Goal: Task Accomplishment & Management: Manage account settings

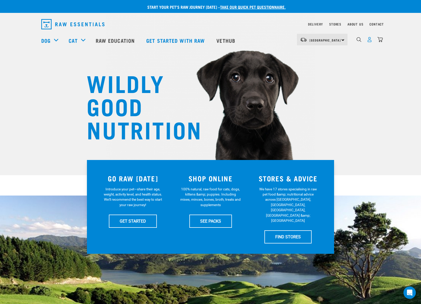
click at [369, 40] on img "dropdown navigation" at bounding box center [369, 39] width 5 height 5
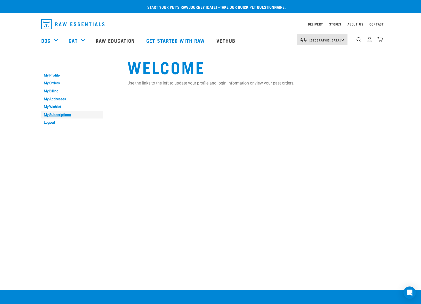
click at [52, 115] on link "My Subscriptions" at bounding box center [72, 115] width 62 height 8
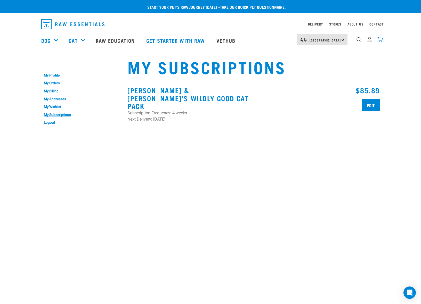
click at [379, 40] on img "dropdown navigation" at bounding box center [379, 39] width 5 height 5
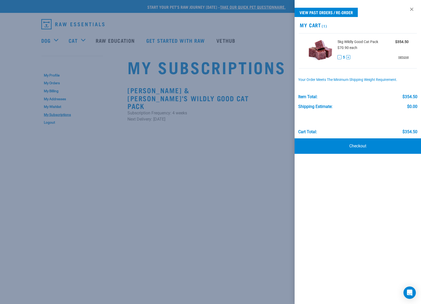
click at [406, 58] on link "remove" at bounding box center [403, 57] width 10 height 5
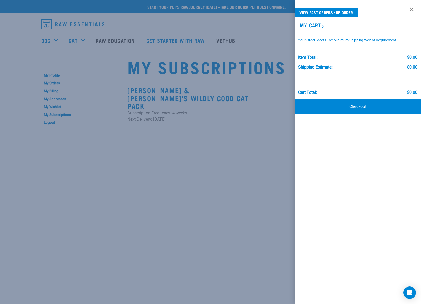
click at [255, 34] on div at bounding box center [210, 152] width 421 height 304
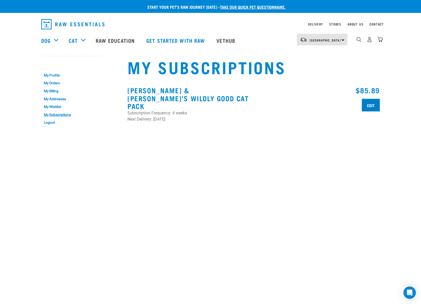
click at [368, 106] on input "Edit" at bounding box center [371, 105] width 18 height 12
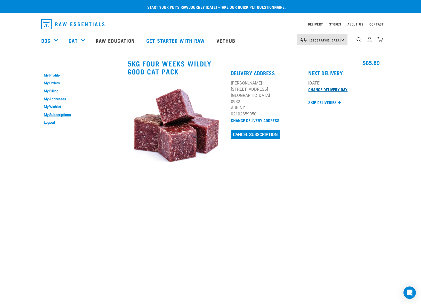
click at [326, 89] on link "Change Delivery Day" at bounding box center [327, 89] width 39 height 2
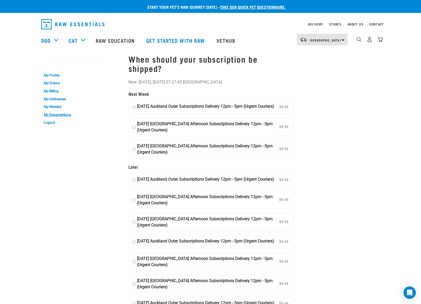
click at [85, 157] on div "My Account My Profile My Orders My Billing My Addresses My Wishlist My Subscrip…" at bounding box center [81, 241] width 86 height 383
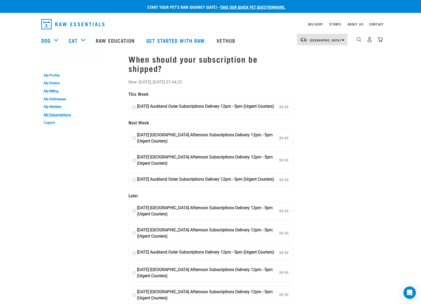
click at [134, 110] on input "[DATE] Auckland Outer Subscriptions Delivery 12pm - 5pm (Urgent Couriers) $9.99…" at bounding box center [133, 107] width 3 height 8
radio input "true"
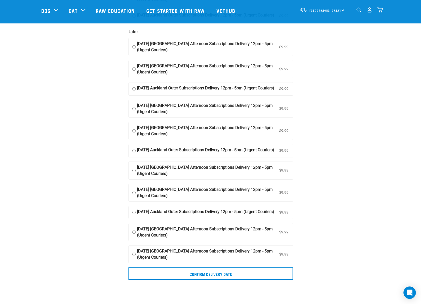
scroll to position [145, 0]
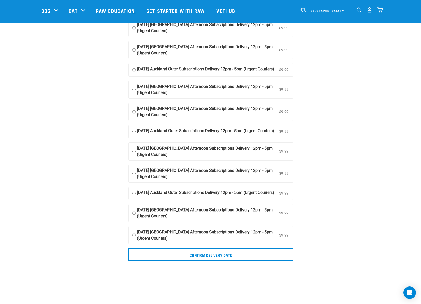
click at [134, 198] on input "[DATE] Auckland Outer Subscriptions Delivery 12pm - 5pm (Urgent Couriers) $9.99…" at bounding box center [133, 194] width 3 height 8
radio input "true"
click at [37, 94] on div "Start your pet’s raw journey [DATE] – take our quick pet questionnaire. Deliver…" at bounding box center [210, 56] width 421 height 403
